Goal: Task Accomplishment & Management: Manage account settings

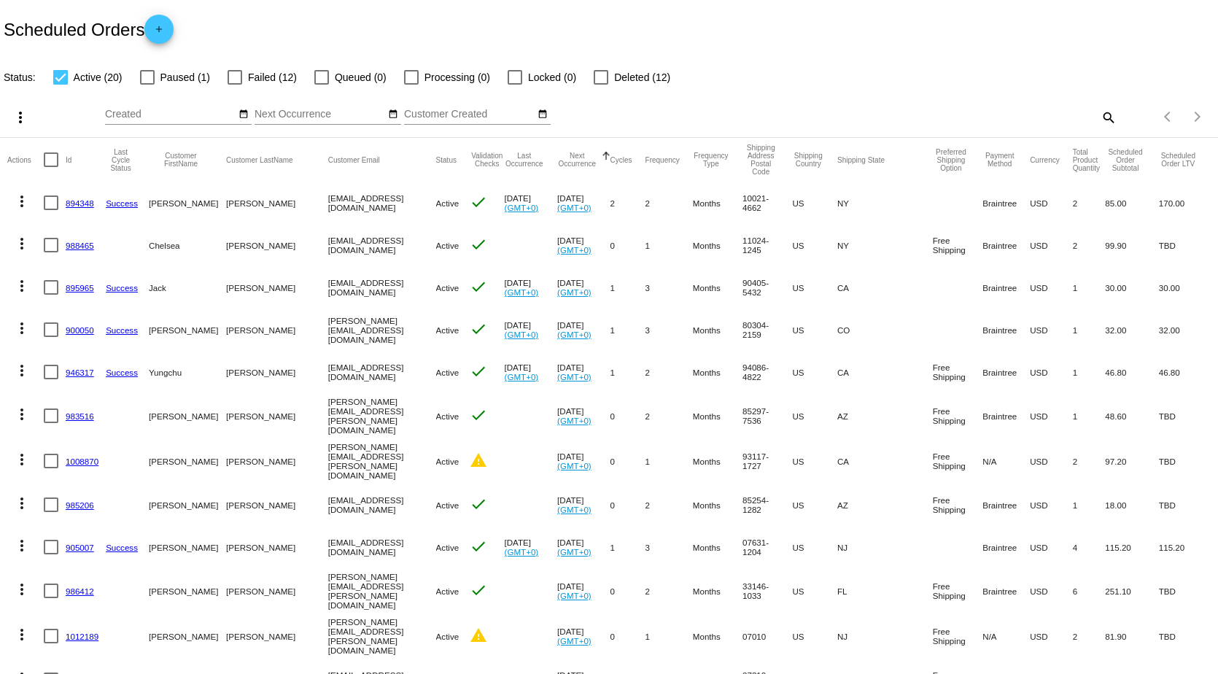
click at [179, 115] on input "Created" at bounding box center [170, 115] width 131 height 12
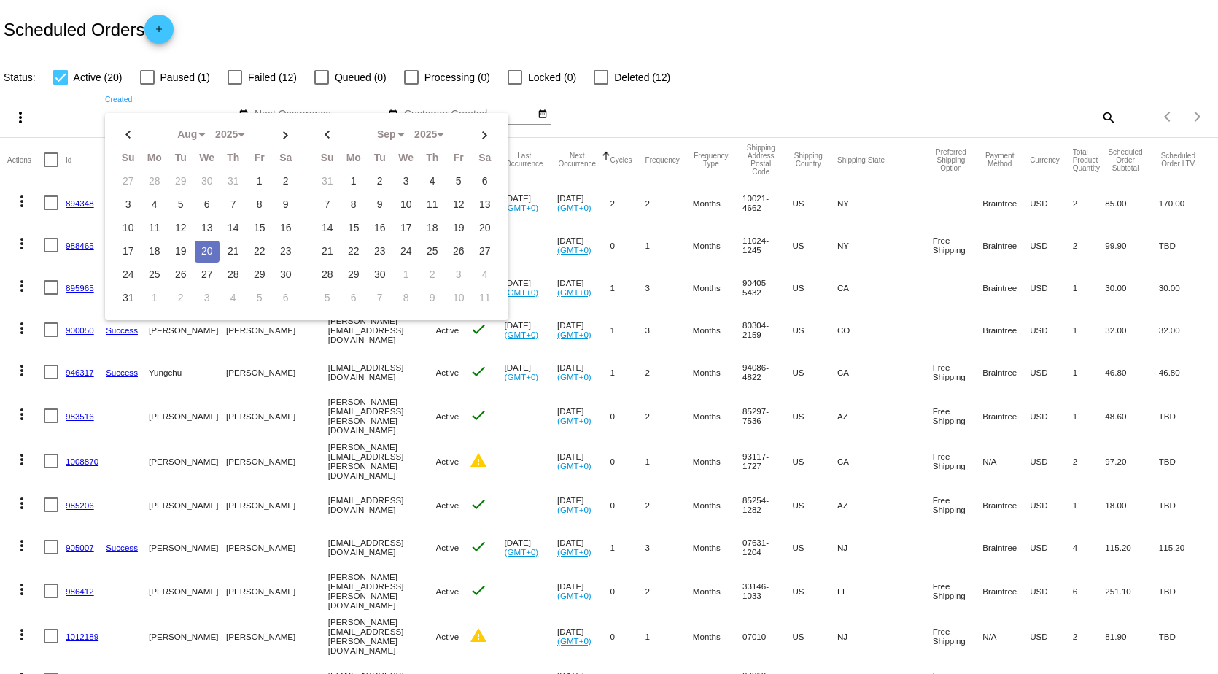
click at [436, 11] on div "Scheduled Orders add" at bounding box center [609, 29] width 1218 height 58
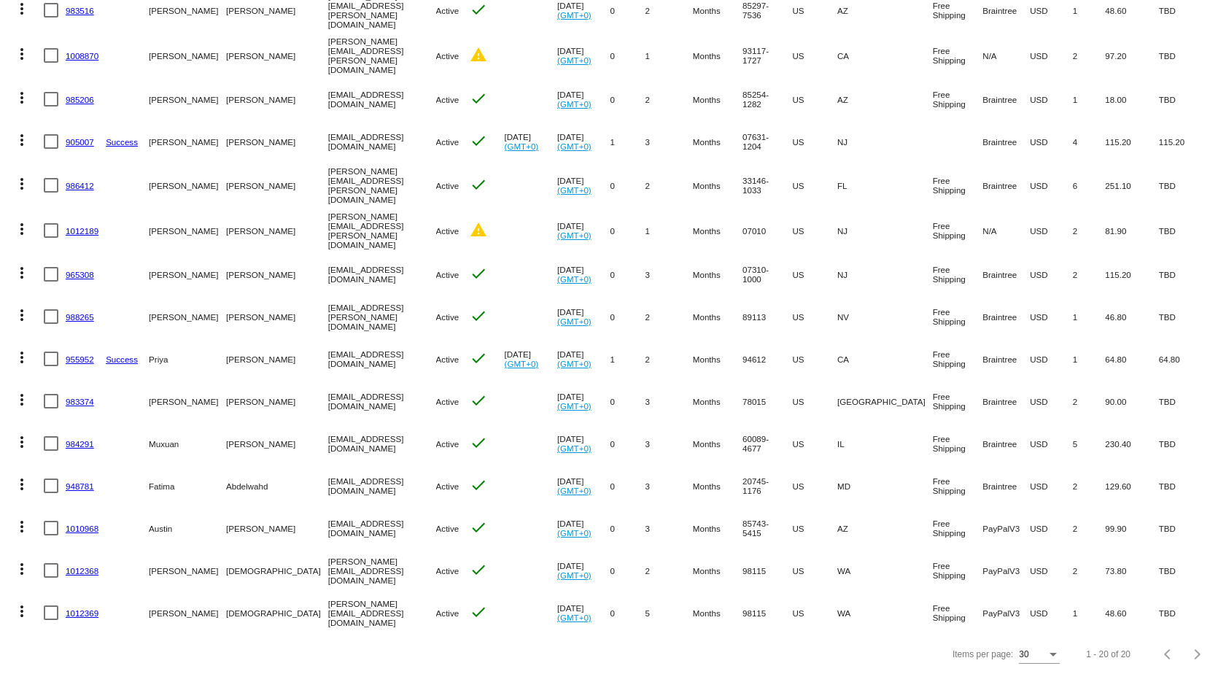
scroll to position [406, 0]
click at [470, 53] on mat-icon "warning" at bounding box center [479, 55] width 18 height 18
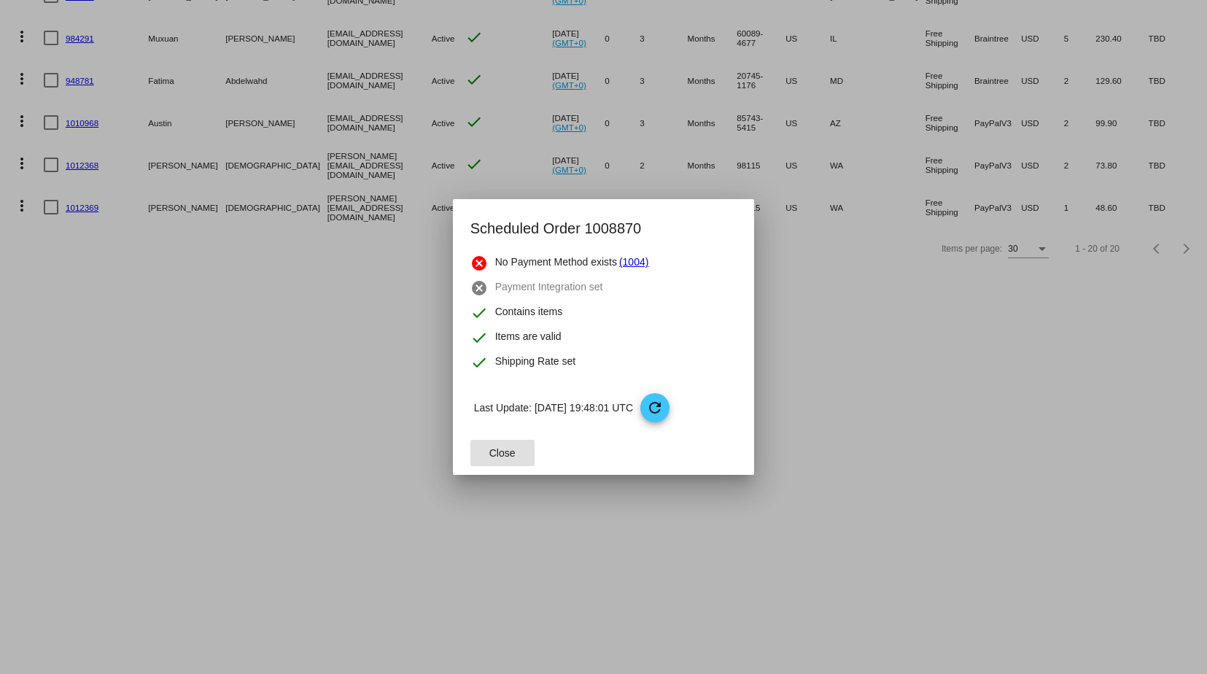
click at [519, 461] on button "Close" at bounding box center [503, 453] width 64 height 26
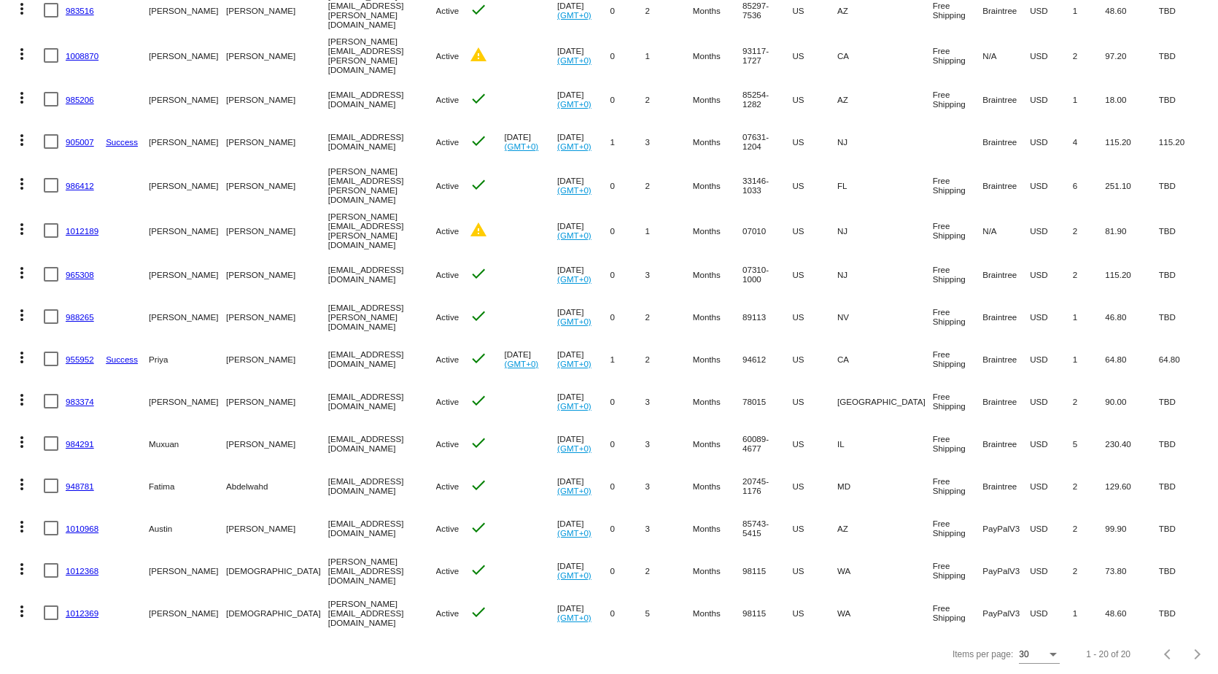
click at [73, 226] on link "1012189" at bounding box center [82, 230] width 33 height 9
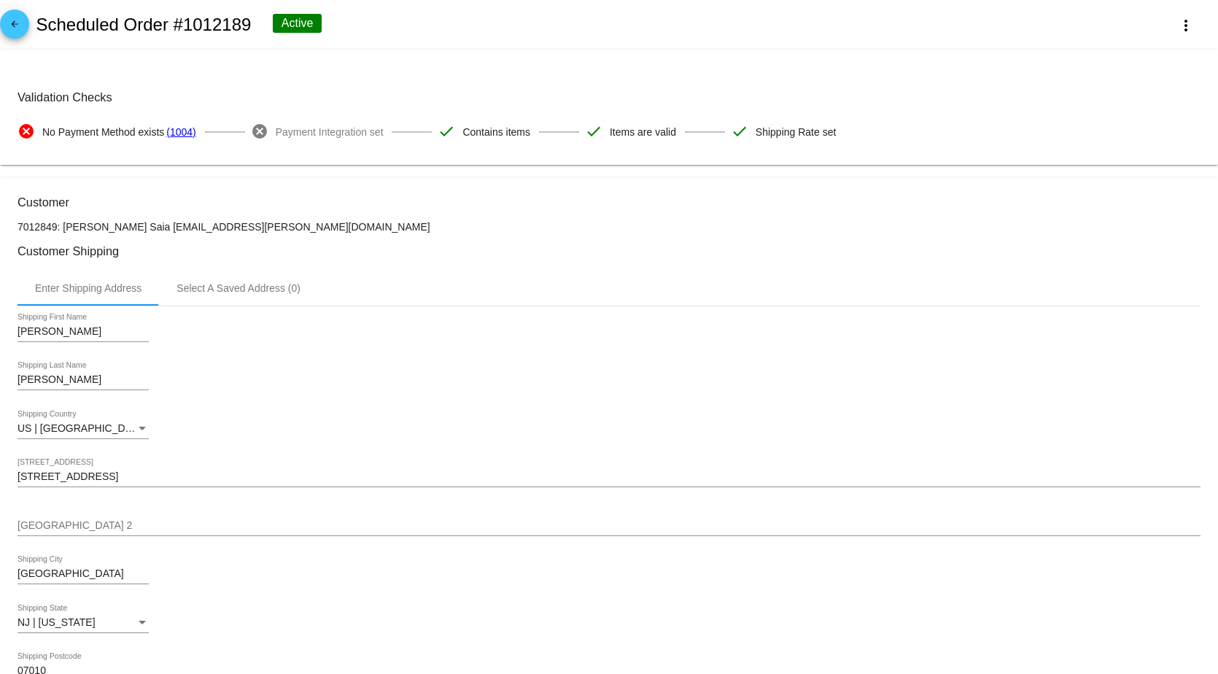
click at [312, 142] on span "Payment Integration set" at bounding box center [330, 132] width 108 height 31
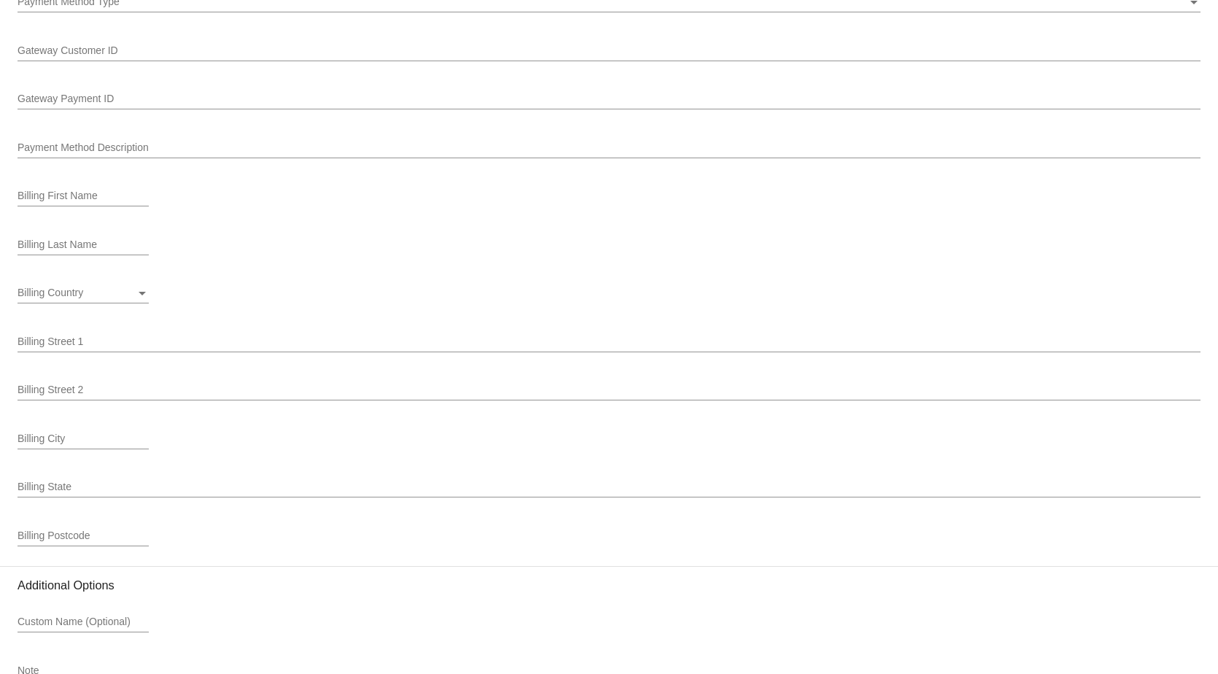
scroll to position [1647, 0]
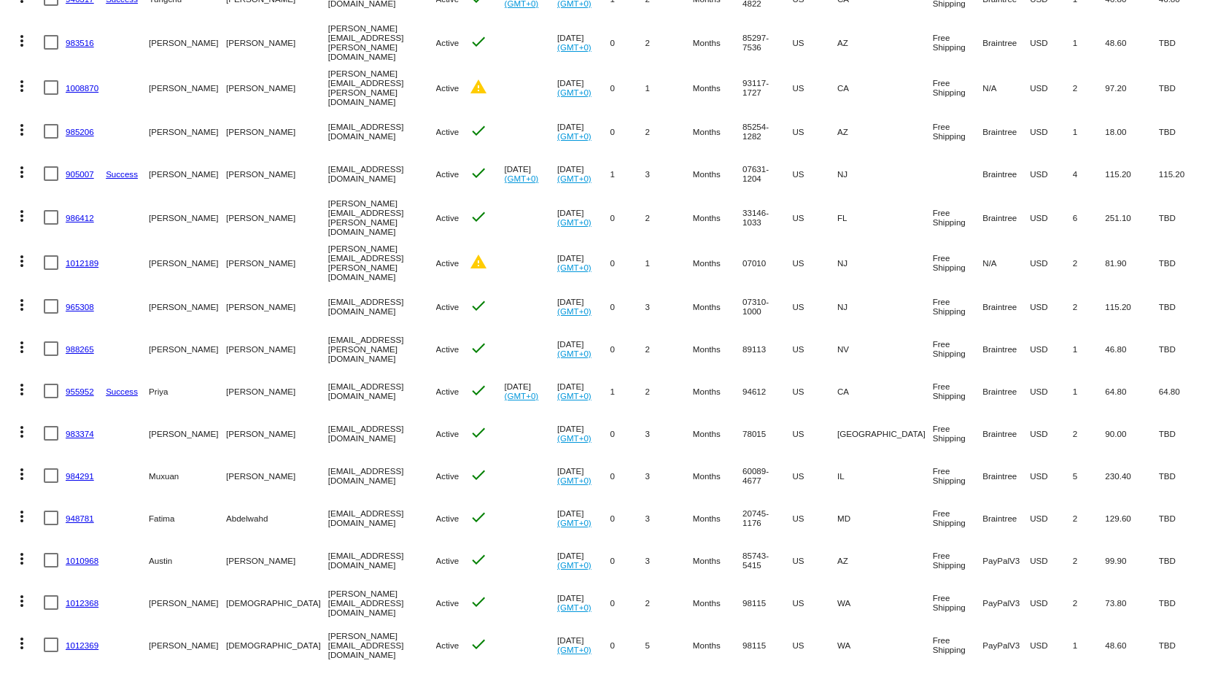
scroll to position [373, 0]
click at [88, 259] on link "1012189" at bounding box center [82, 263] width 33 height 9
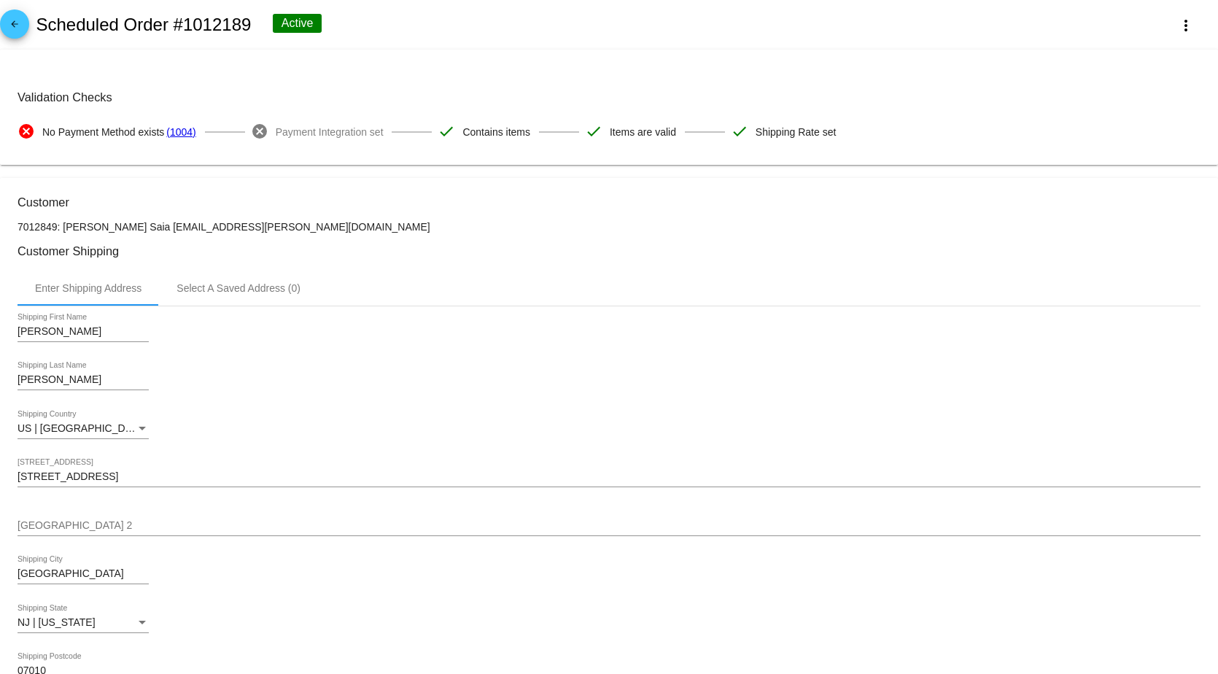
click at [206, 25] on h2 "Scheduled Order #1012189" at bounding box center [143, 25] width 215 height 20
copy h2 "1012189"
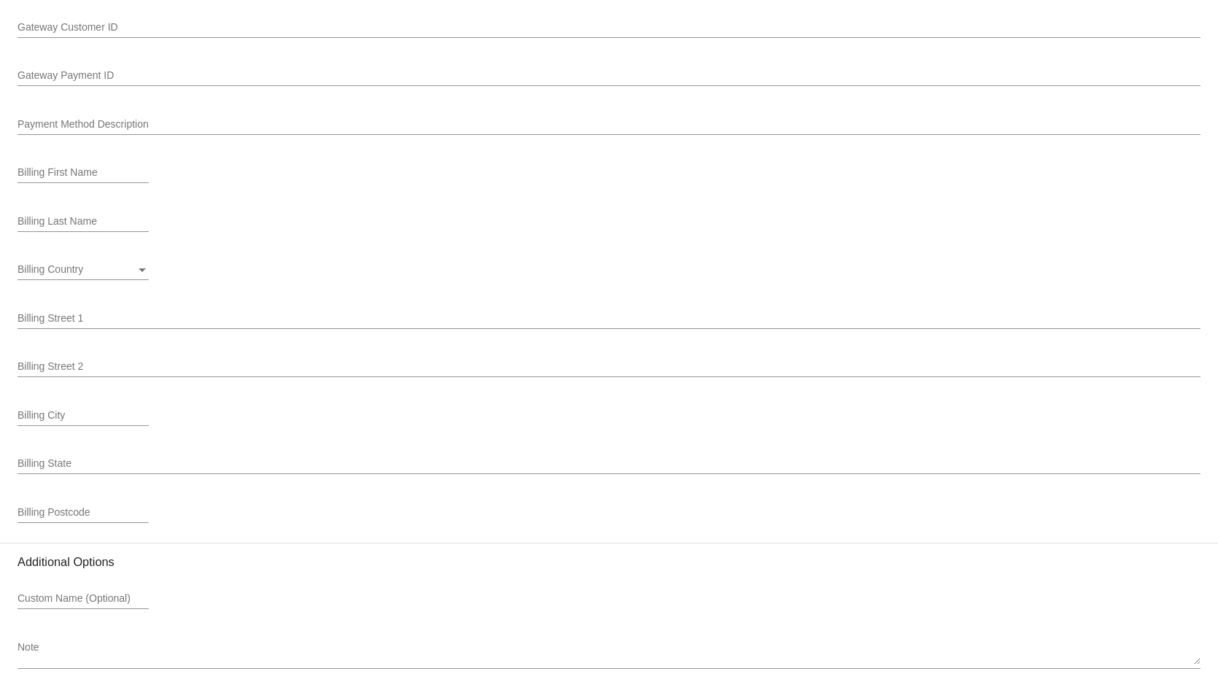
scroll to position [1647, 0]
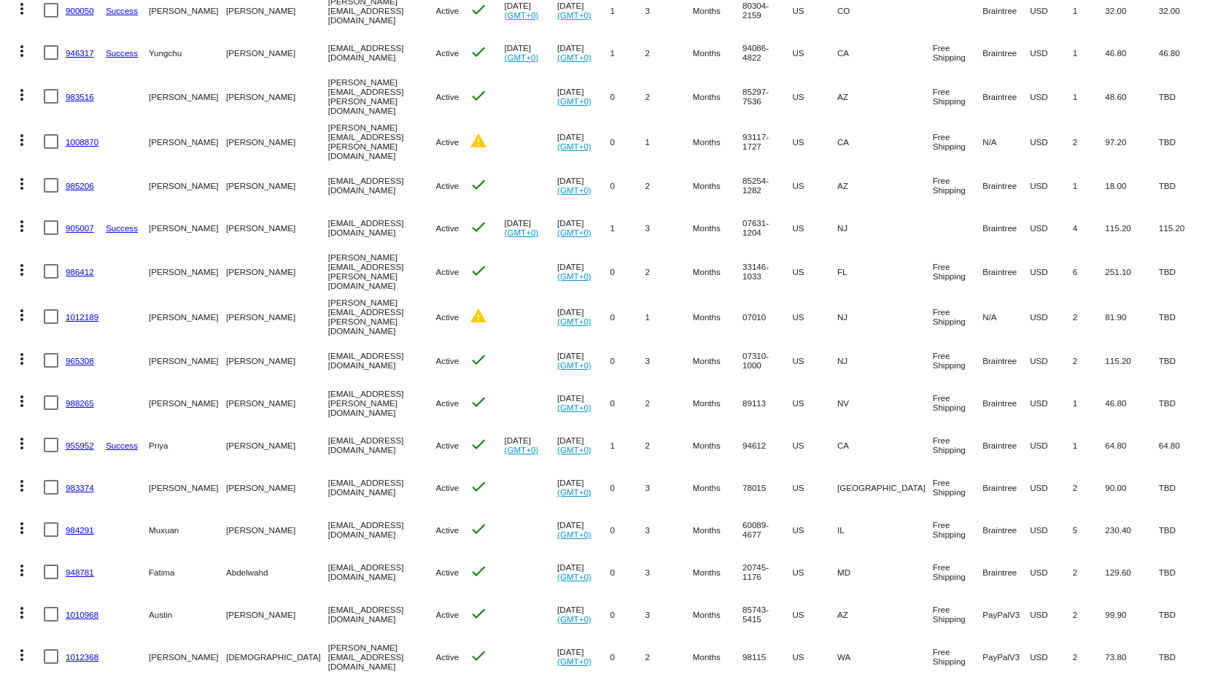
scroll to position [406, 0]
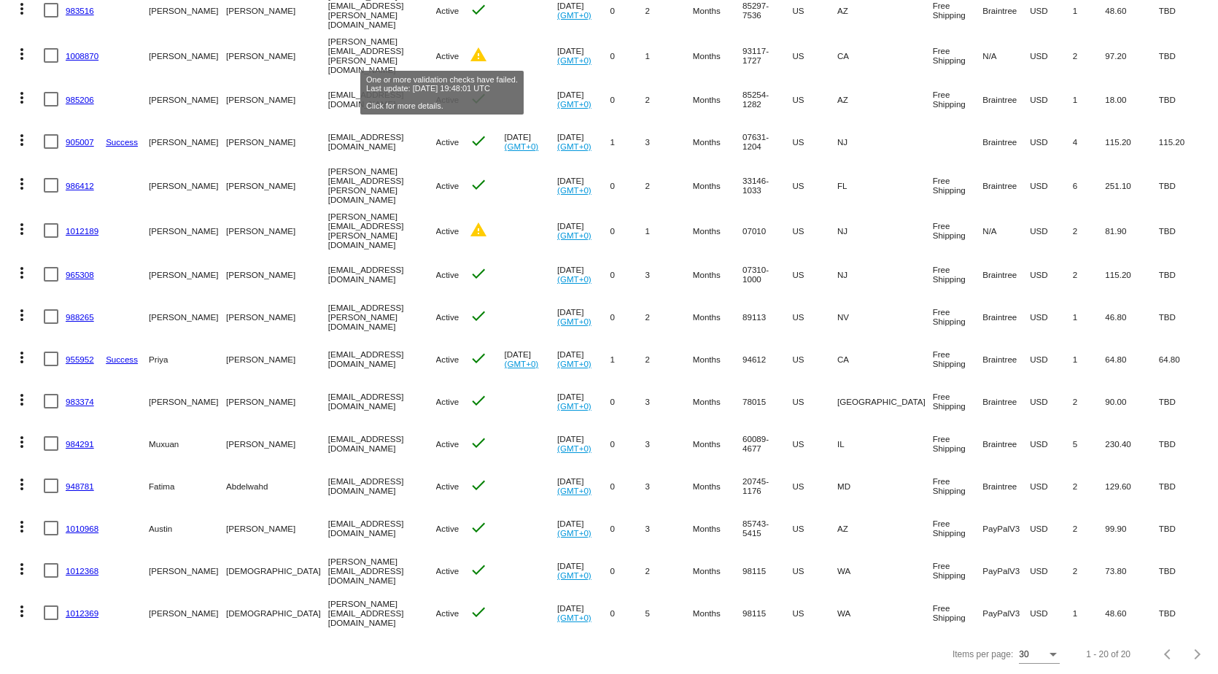
click at [470, 46] on mat-icon "warning" at bounding box center [479, 55] width 18 height 18
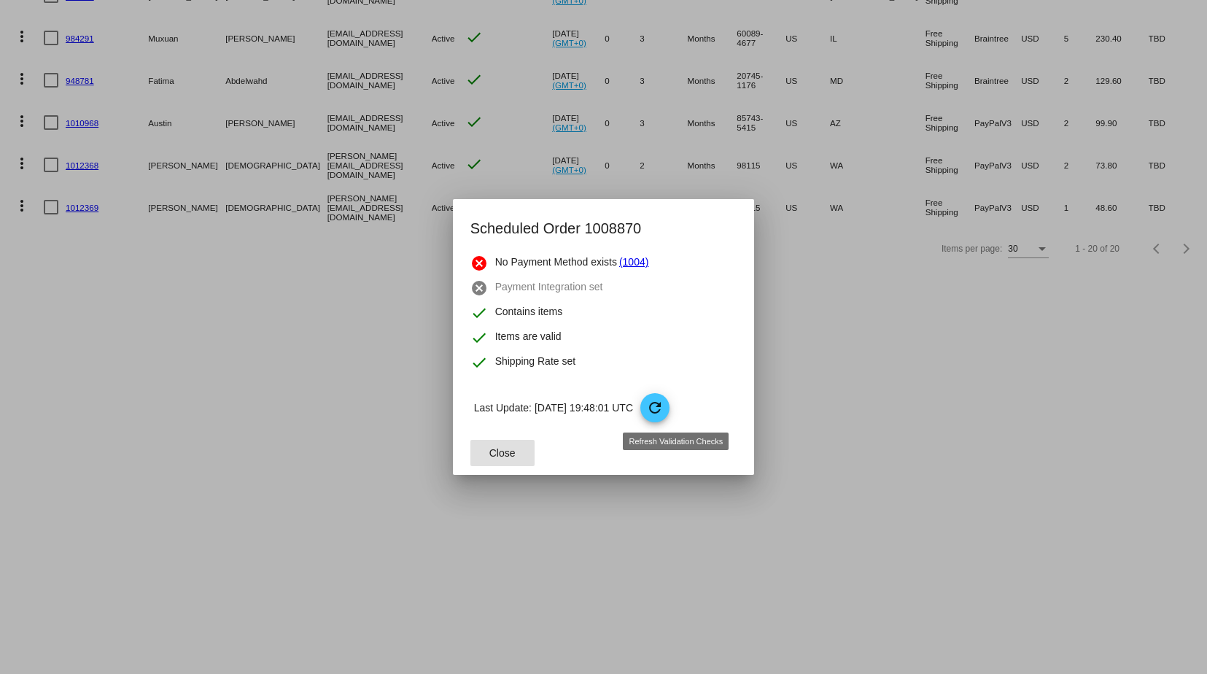
click at [664, 401] on mat-icon "refresh" at bounding box center [655, 408] width 18 height 18
click at [626, 264] on link "(1004)" at bounding box center [633, 264] width 29 height 18
click at [859, 440] on div at bounding box center [603, 337] width 1207 height 674
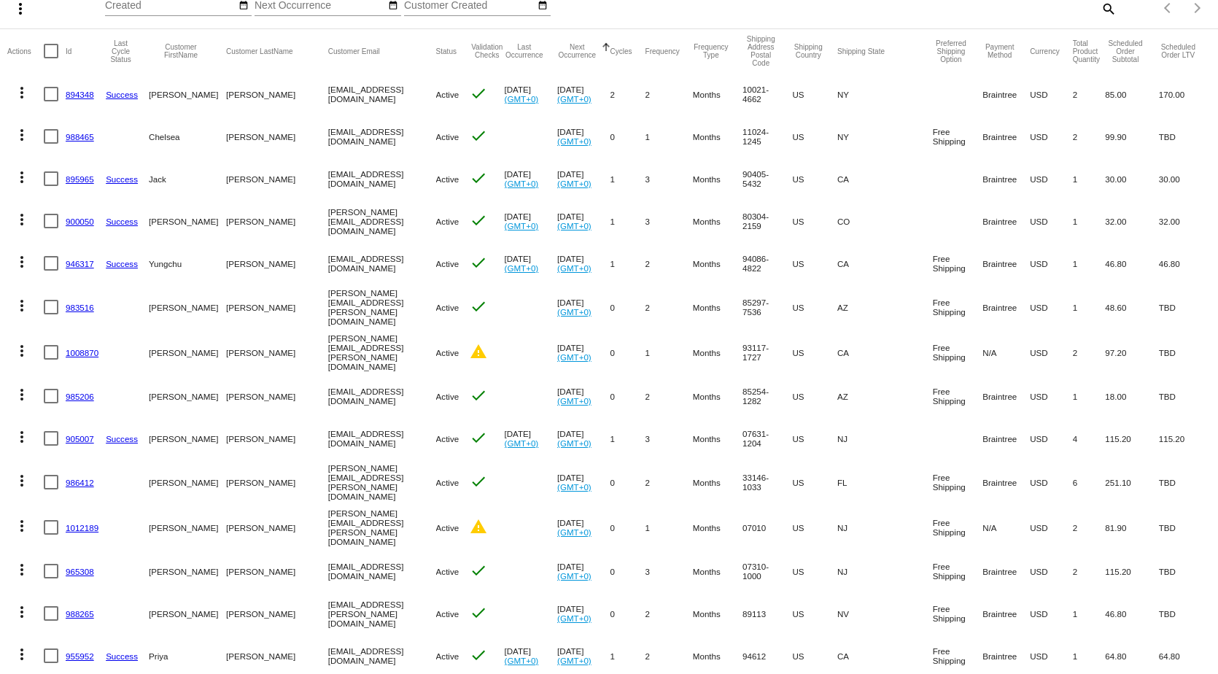
scroll to position [228, 0]
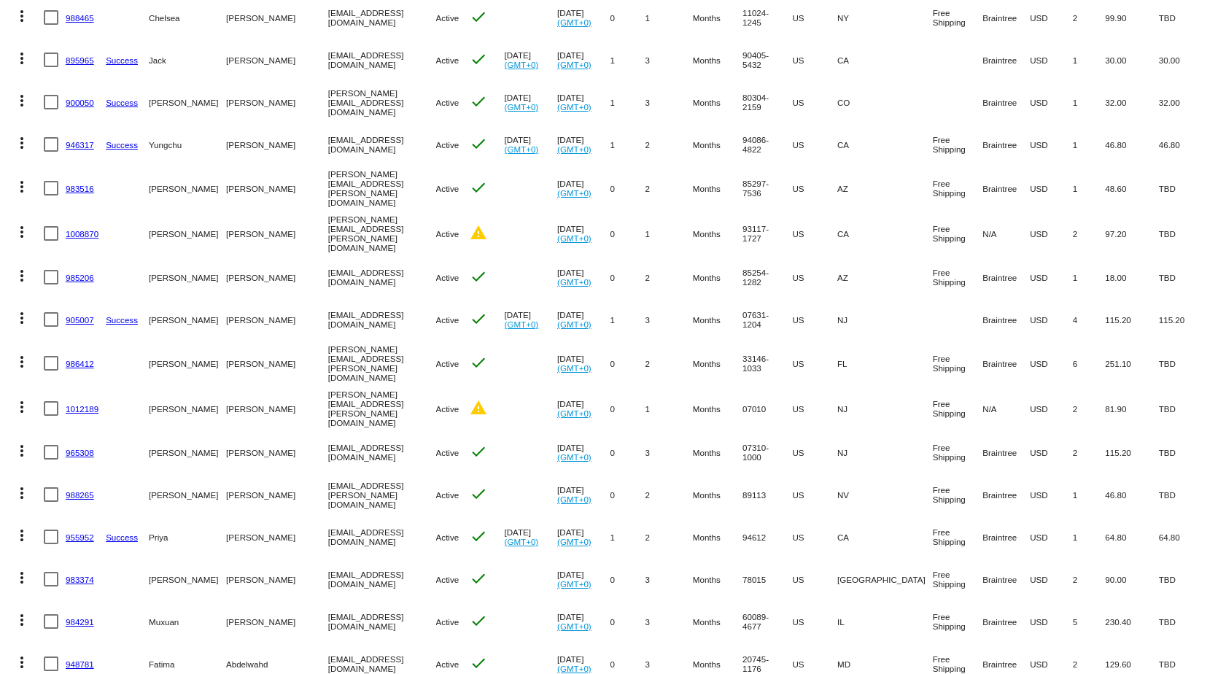
click at [80, 229] on link "1008870" at bounding box center [82, 233] width 33 height 9
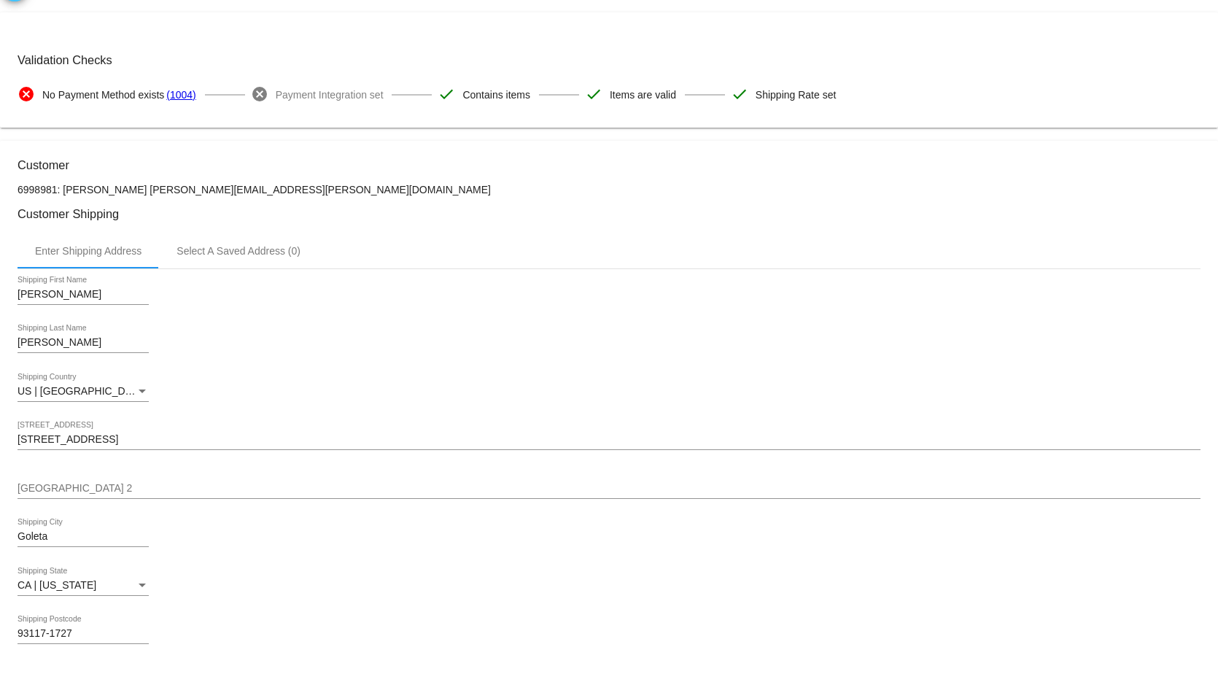
scroll to position [39, 0]
drag, startPoint x: 288, startPoint y: 196, endPoint x: 148, endPoint y: 195, distance: 140.1
click at [148, 193] on p "6998981: Annel Huddleston annel.huddleston@gmail.com" at bounding box center [609, 188] width 1183 height 12
copy p "[PERSON_NAME][EMAIL_ADDRESS][PERSON_NAME][DOMAIN_NAME]"
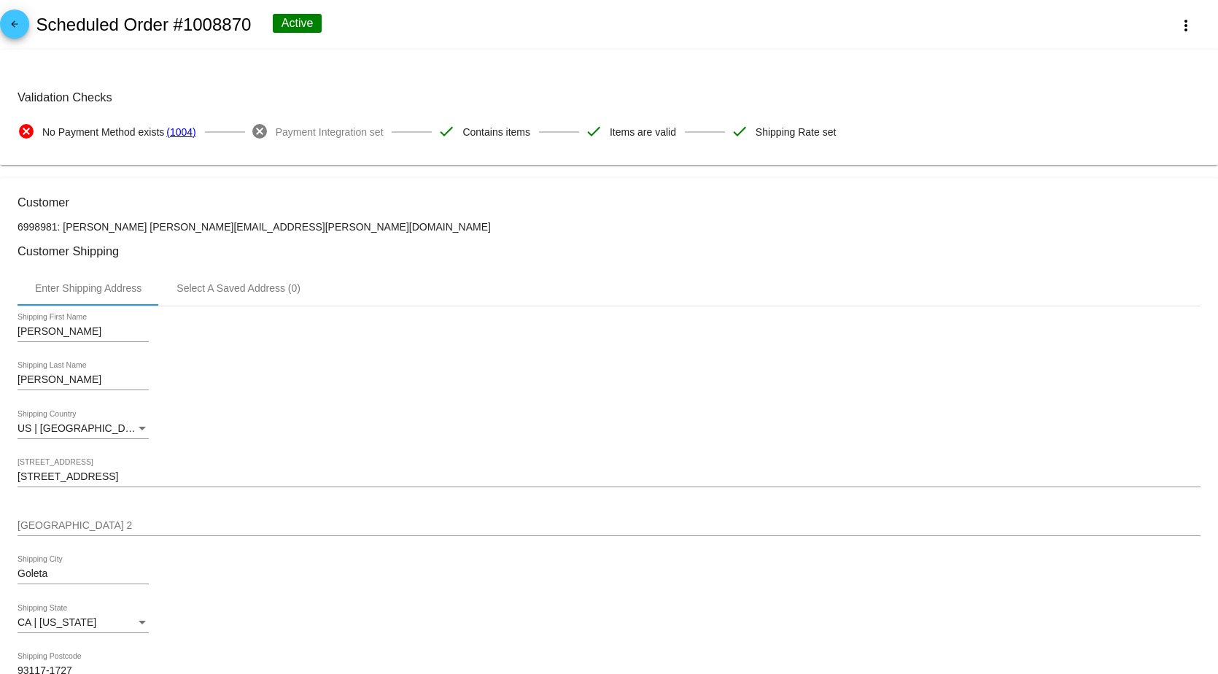
drag, startPoint x: 250, startPoint y: 23, endPoint x: 38, endPoint y: 21, distance: 211.6
click at [38, 21] on div "arrow_back Scheduled Order #1008870 Active more_vert" at bounding box center [609, 25] width 1218 height 50
copy h2 "Scheduled Order #1008870"
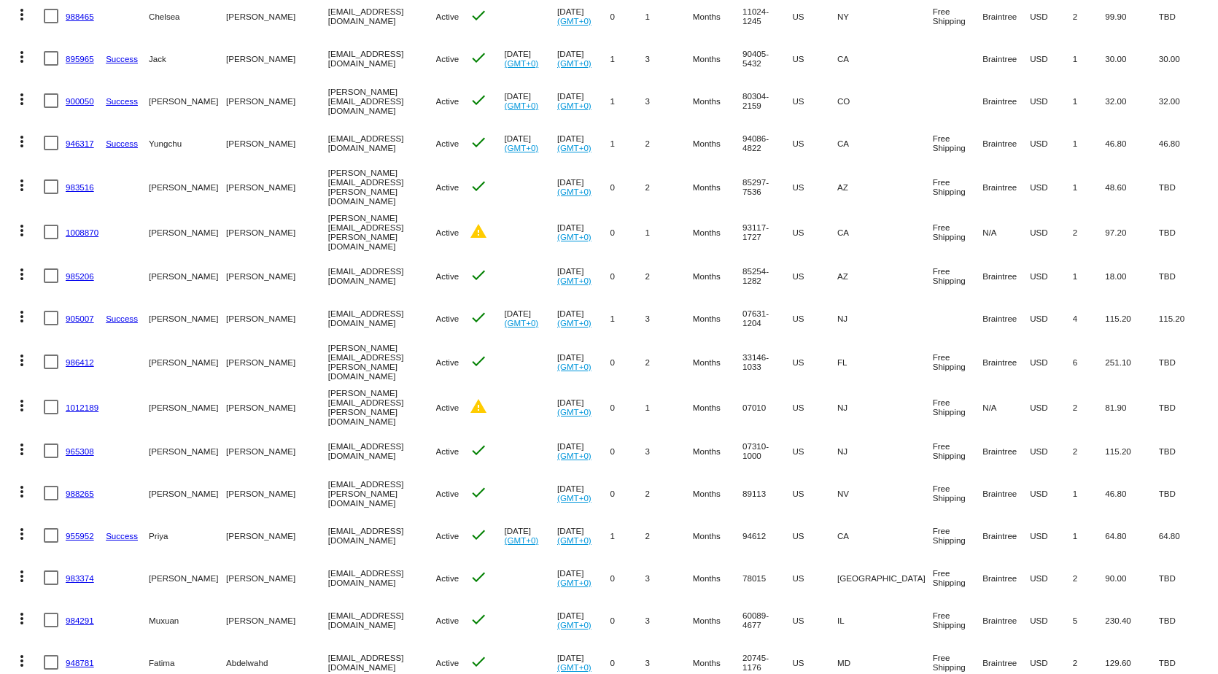
scroll to position [233, 0]
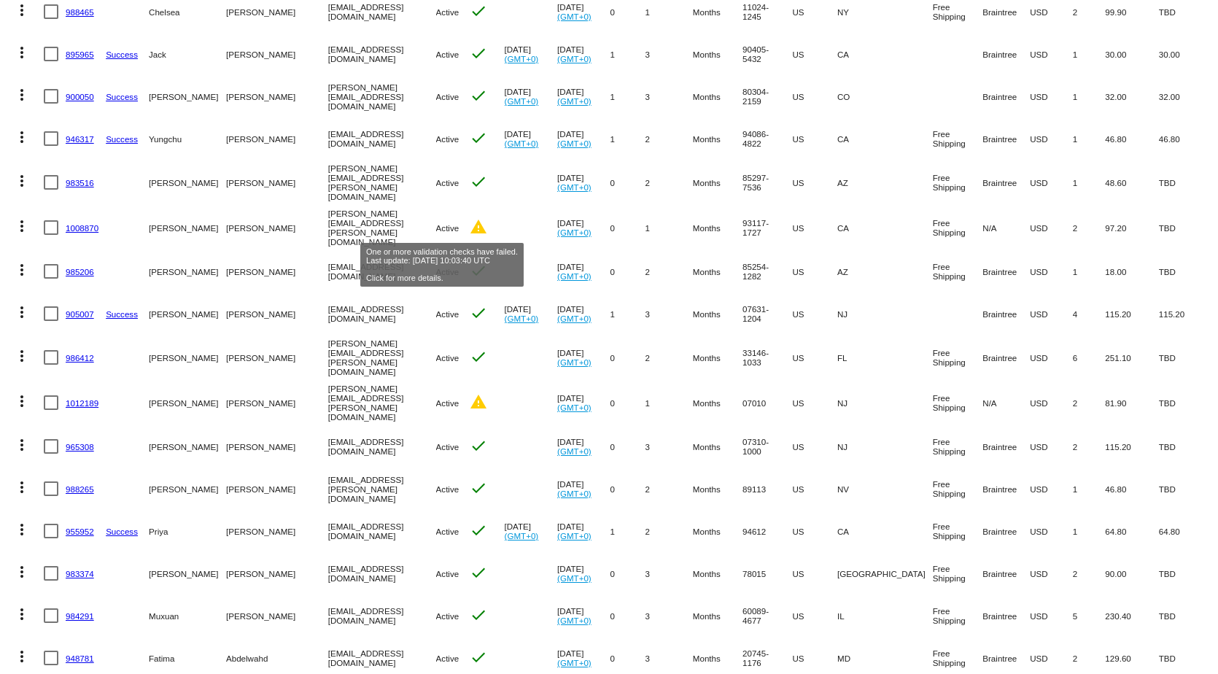
click at [470, 225] on mat-icon "warning" at bounding box center [479, 227] width 18 height 18
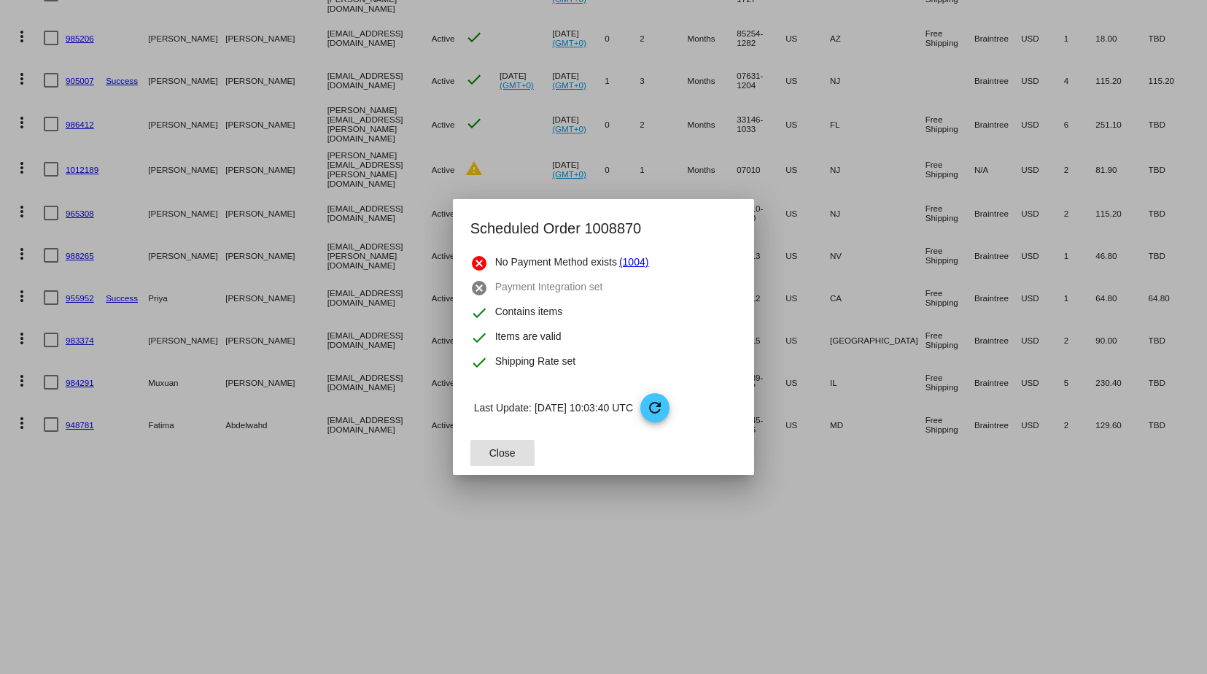
click at [863, 477] on div at bounding box center [603, 337] width 1207 height 674
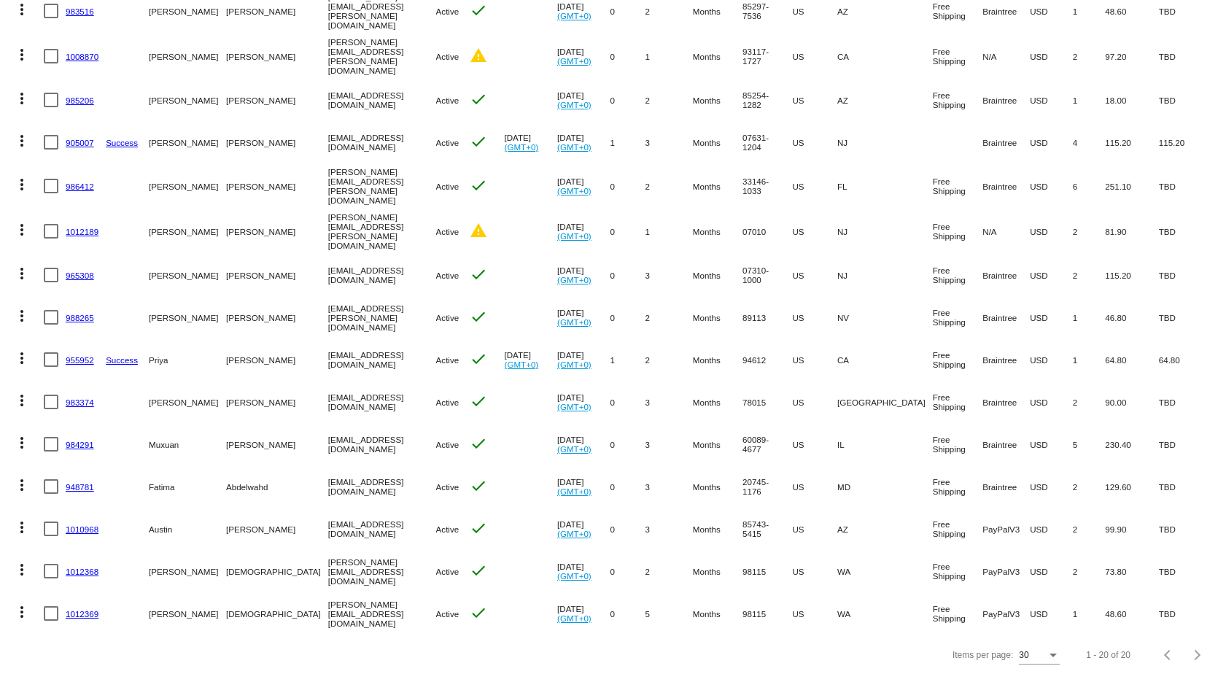
scroll to position [406, 0]
click at [1050, 653] on div "Items per page:" at bounding box center [1053, 655] width 7 height 4
click at [1025, 641] on span "100" at bounding box center [1029, 646] width 41 height 26
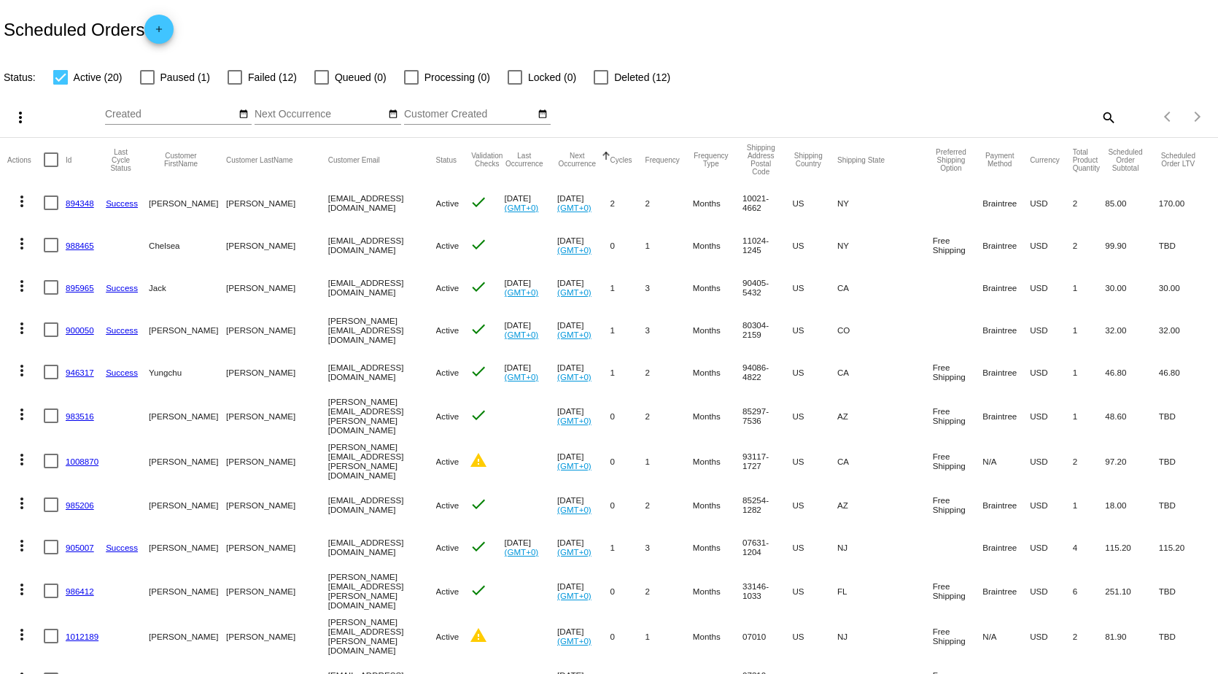
scroll to position [0, 0]
